Goal: Navigation & Orientation: Find specific page/section

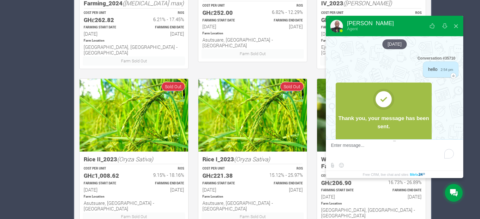
scroll to position [13, 0]
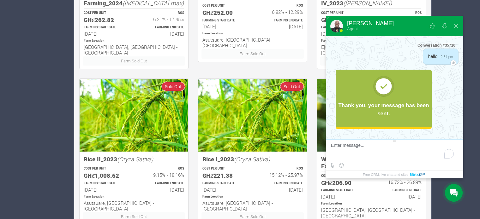
click at [361, 158] on textarea "To enrich screen reader interactions, please activate Accessibility in Grammarl…" at bounding box center [394, 151] width 126 height 17
type textarea "hello"
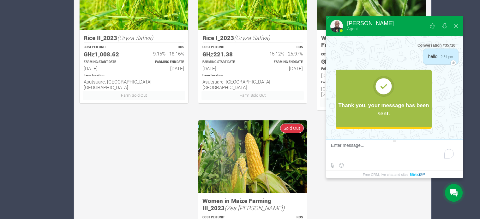
click at [381, 148] on textarea "To enrich screen reader interactions, please activate Accessibility in Grammarl…" at bounding box center [394, 151] width 126 height 17
click at [457, 26] on button at bounding box center [455, 25] width 11 height 15
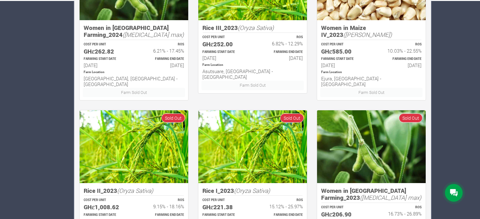
scroll to position [0, 0]
